Goal: Check status: Check status

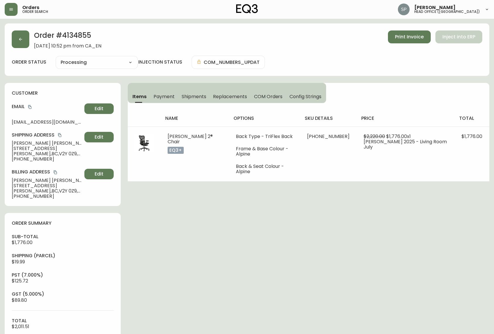
select select "PROCESSING"
click at [18, 6] on div "Orders order search" at bounding box center [86, 9] width 162 height 13
click at [13, 12] on button "button" at bounding box center [11, 9] width 13 height 13
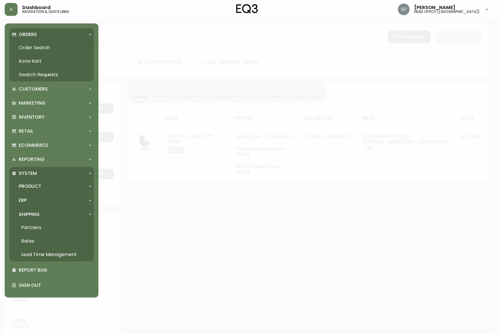
drag, startPoint x: 29, startPoint y: 45, endPoint x: 37, endPoint y: 51, distance: 9.4
click at [29, 45] on link "Order Search" at bounding box center [51, 47] width 84 height 13
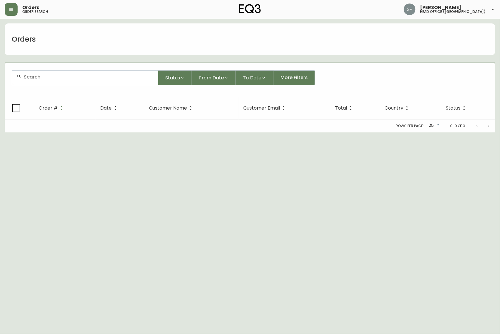
click at [63, 77] on input "text" at bounding box center [89, 77] width 130 height 6
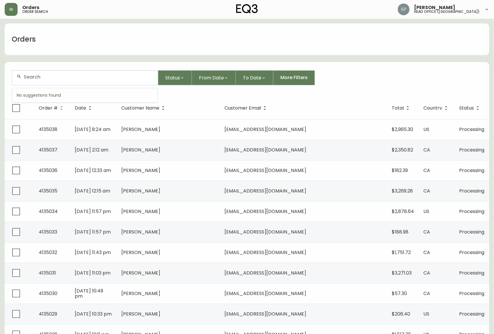
paste input "413499"
type input "4134990"
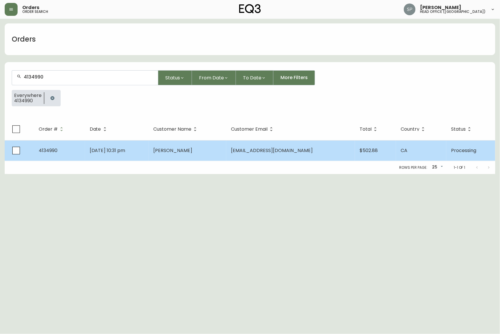
click at [197, 156] on td "[PERSON_NAME]" at bounding box center [188, 150] width 78 height 21
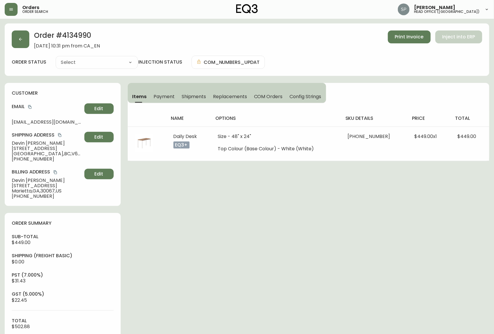
type input "Processing"
click at [78, 61] on select "Cancelled Fully Shipped Processing Partially Shipped" at bounding box center [97, 62] width 82 height 9
click at [56, 58] on select "Cancelled Fully Shipped Processing Partially Shipped" at bounding box center [97, 62] width 82 height 9
select select "PROCESSING"
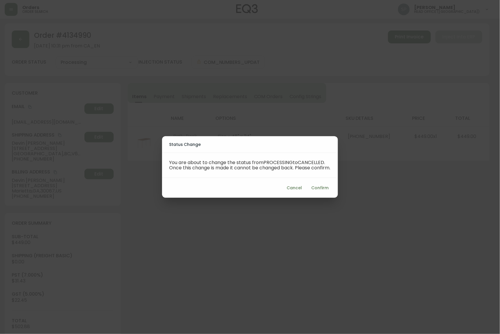
click at [323, 189] on span "Confirm" at bounding box center [319, 187] width 17 height 7
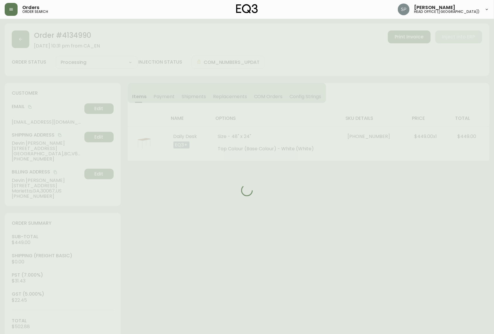
type input "Cancelled"
select select "CANCELLED"
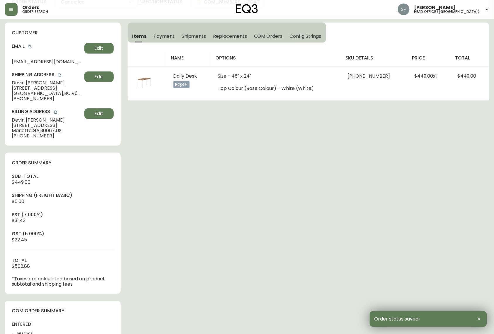
scroll to position [156, 0]
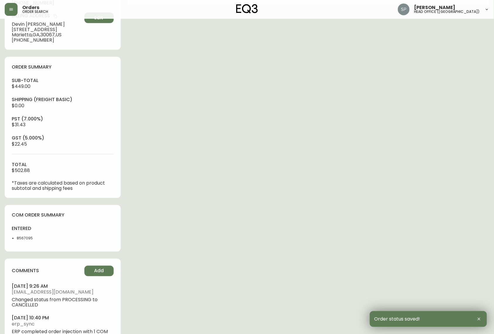
click at [25, 240] on li "8567095" at bounding box center [38, 238] width 43 height 5
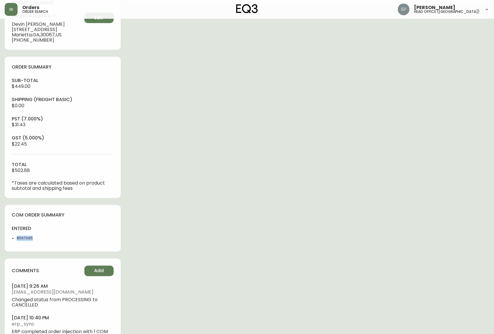
copy li "8567095"
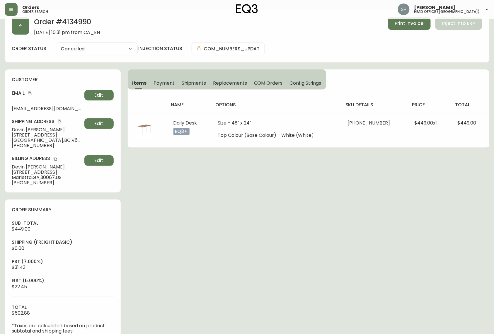
scroll to position [0, 0]
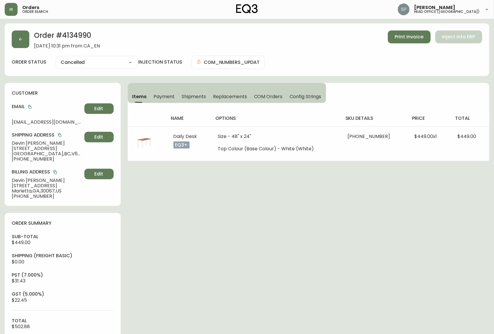
click at [71, 34] on h2 "Order # 4134990" at bounding box center [67, 36] width 66 height 13
copy h2 "4134990"
drag, startPoint x: 10, startPoint y: 144, endPoint x: 57, endPoint y: 143, distance: 47.2
click at [57, 143] on div "customer Email [EMAIL_ADDRESS][DOMAIN_NAME] Edit Shipping Address [PERSON_NAME]…" at bounding box center [63, 144] width 116 height 123
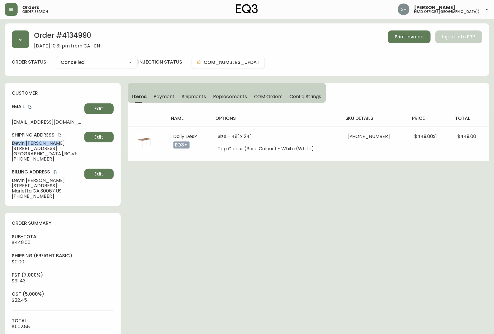
copy span "[PERSON_NAME]"
click at [15, 45] on button "button" at bounding box center [21, 39] width 18 height 18
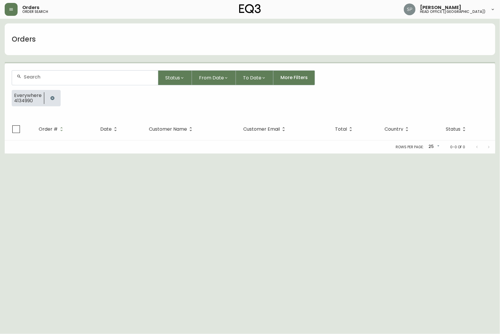
click at [44, 79] on input "text" at bounding box center [89, 77] width 130 height 6
paste input "4134845"
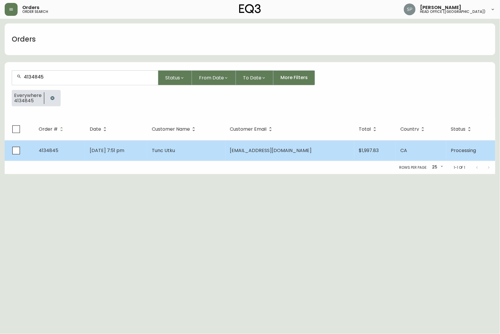
type input "4134845"
click at [147, 149] on td "[DATE] 7:51 pm" at bounding box center [116, 150] width 62 height 21
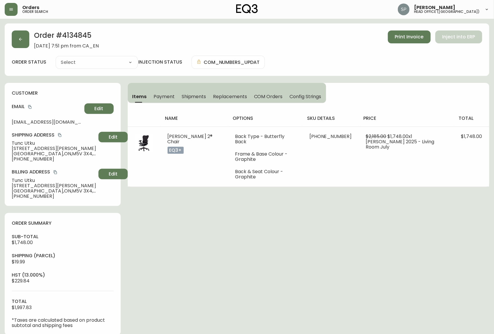
type input "Processing"
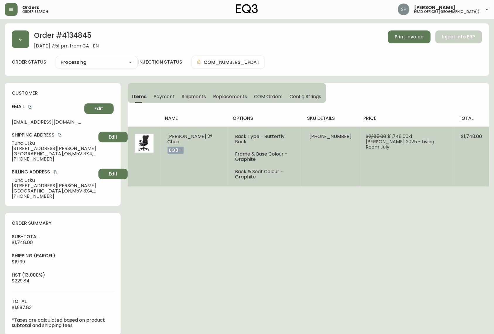
select select "PROCESSING"
